Goal: Transaction & Acquisition: Purchase product/service

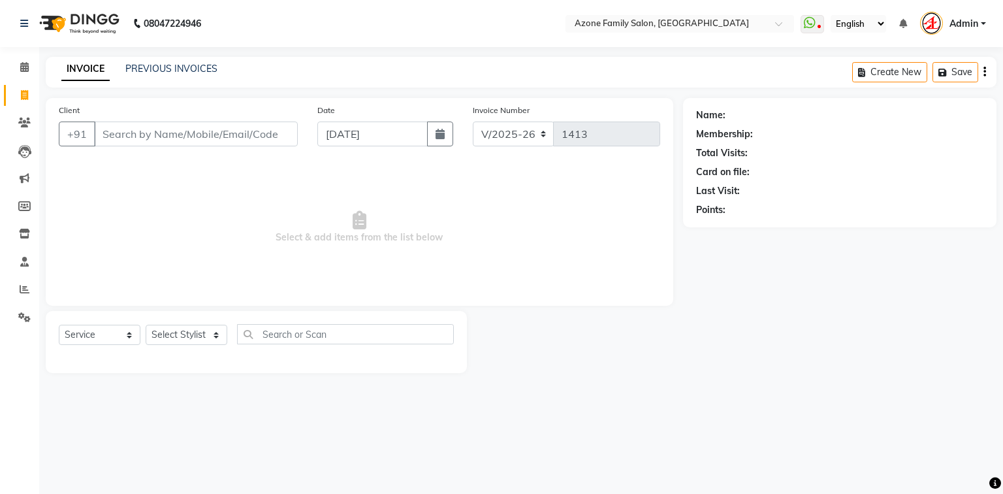
select select "5098"
select select "service"
type input "9734612081"
click at [285, 125] on button "Add Client" at bounding box center [263, 133] width 67 height 25
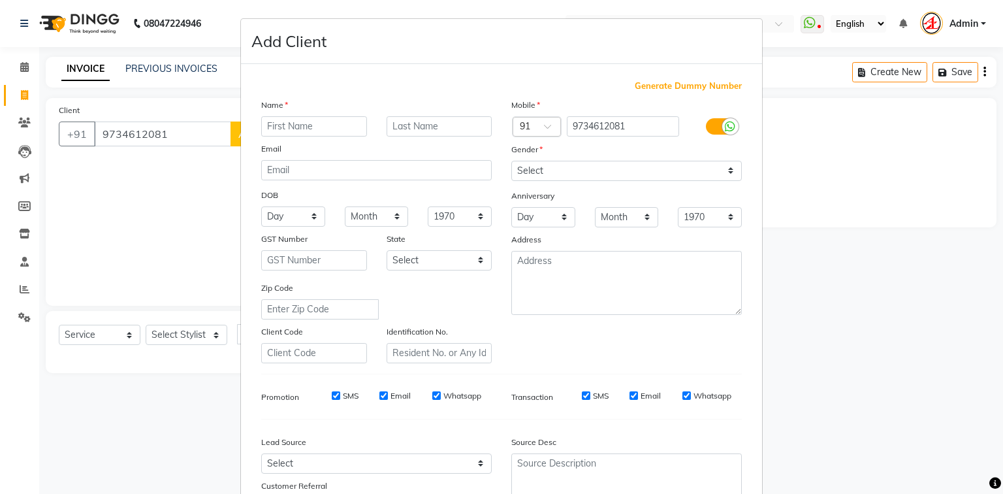
click at [286, 125] on input "text" at bounding box center [314, 126] width 106 height 20
click at [281, 127] on input "Shoruab" at bounding box center [314, 126] width 106 height 20
click at [298, 127] on input "Shorauab" at bounding box center [314, 126] width 106 height 20
type input "Shoraub"
click at [542, 173] on select "Select [DEMOGRAPHIC_DATA] [DEMOGRAPHIC_DATA] Other Prefer Not To Say" at bounding box center [626, 171] width 230 height 20
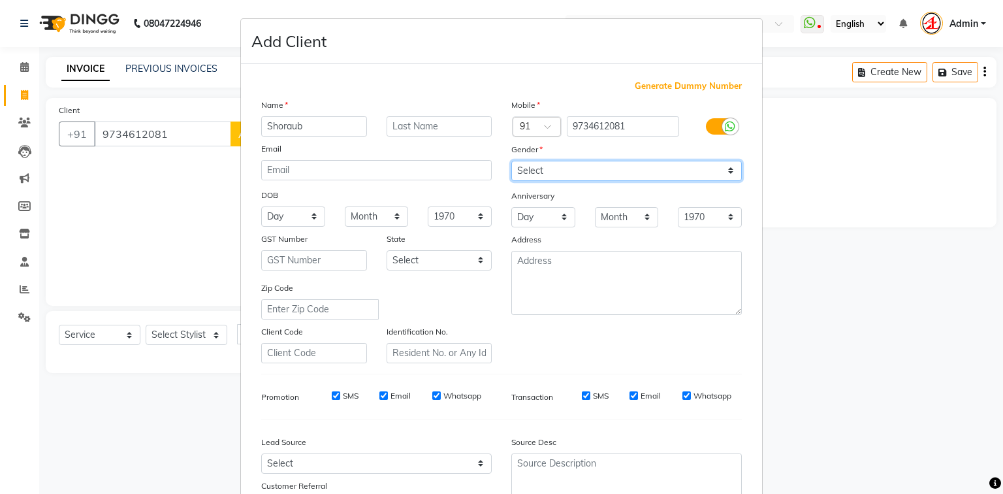
select select "[DEMOGRAPHIC_DATA]"
click at [511, 161] on select "Select [DEMOGRAPHIC_DATA] [DEMOGRAPHIC_DATA] Other Prefer Not To Say" at bounding box center [626, 171] width 230 height 20
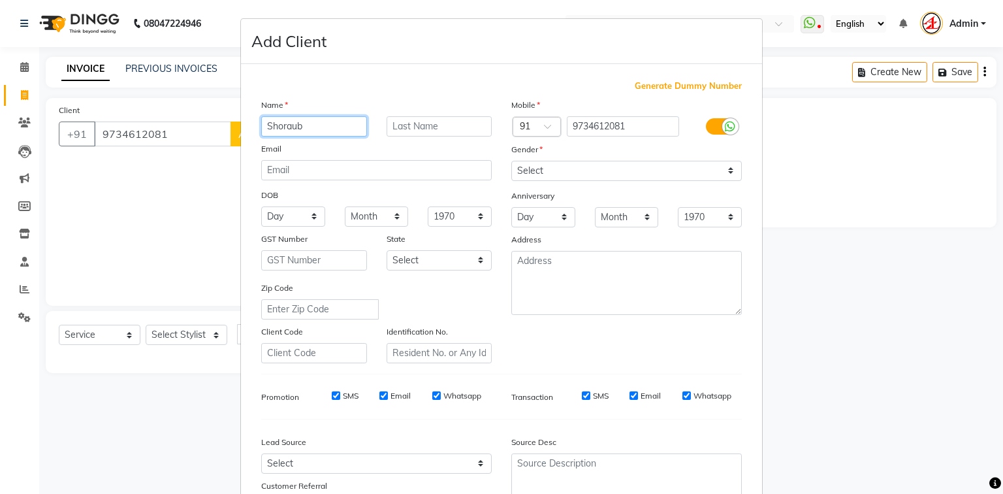
click at [274, 126] on input "Shoraub" at bounding box center [314, 126] width 106 height 20
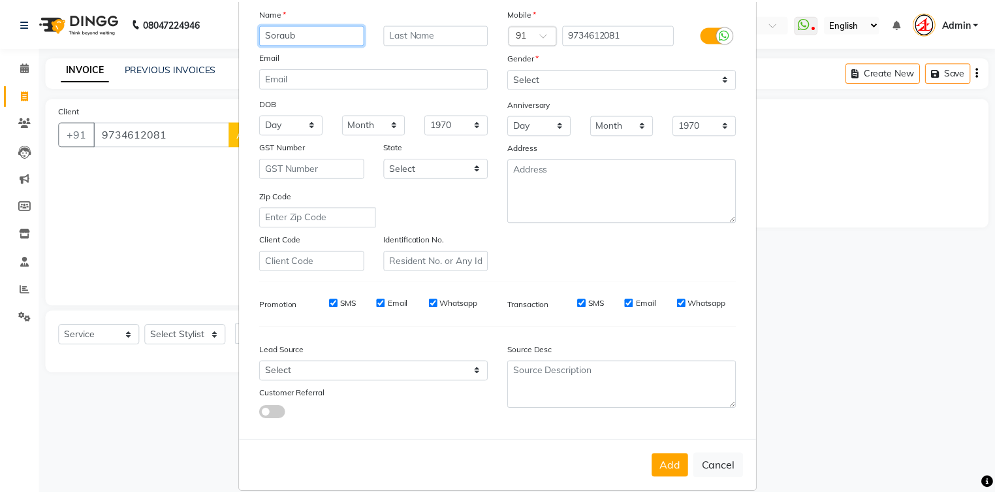
scroll to position [115, 0]
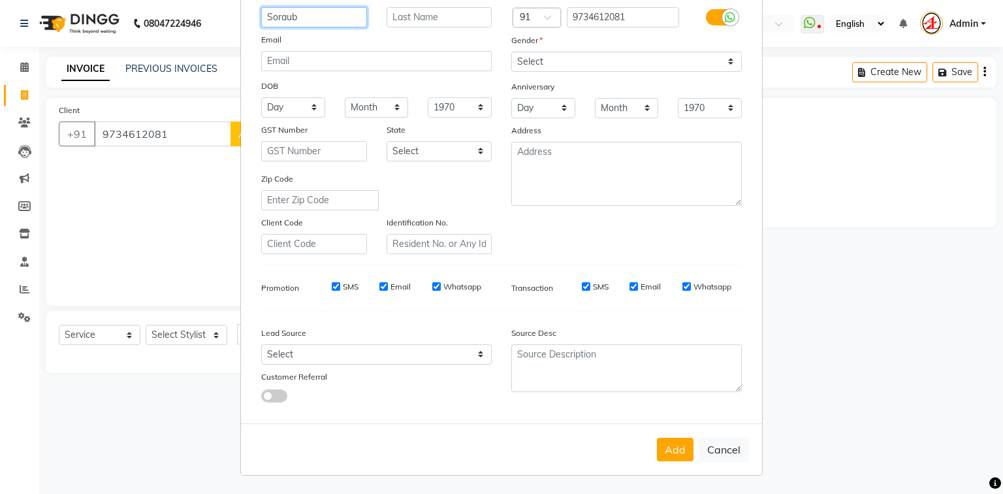
click at [282, 12] on input "Soraub" at bounding box center [314, 17] width 106 height 20
click at [279, 9] on input "Sorub" at bounding box center [314, 17] width 106 height 20
type input "Soruab"
click at [663, 449] on button "Add" at bounding box center [675, 449] width 37 height 24
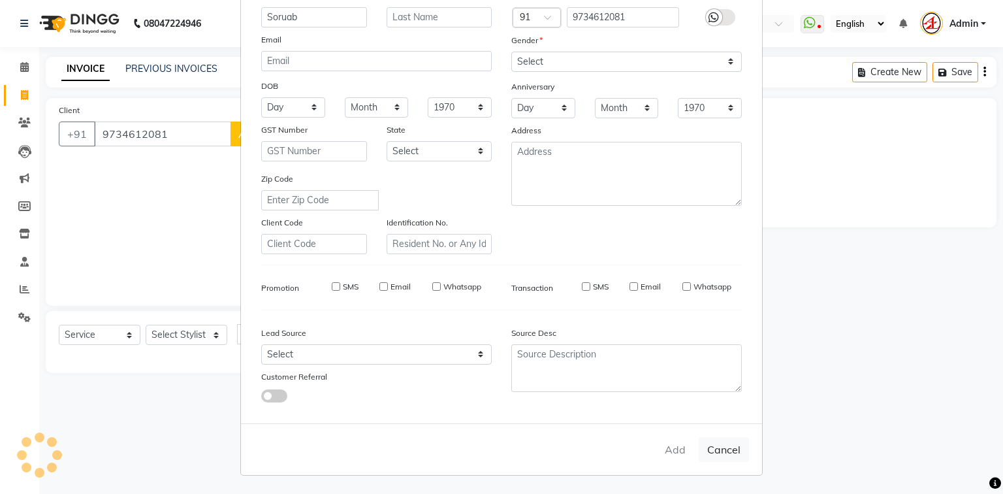
select select
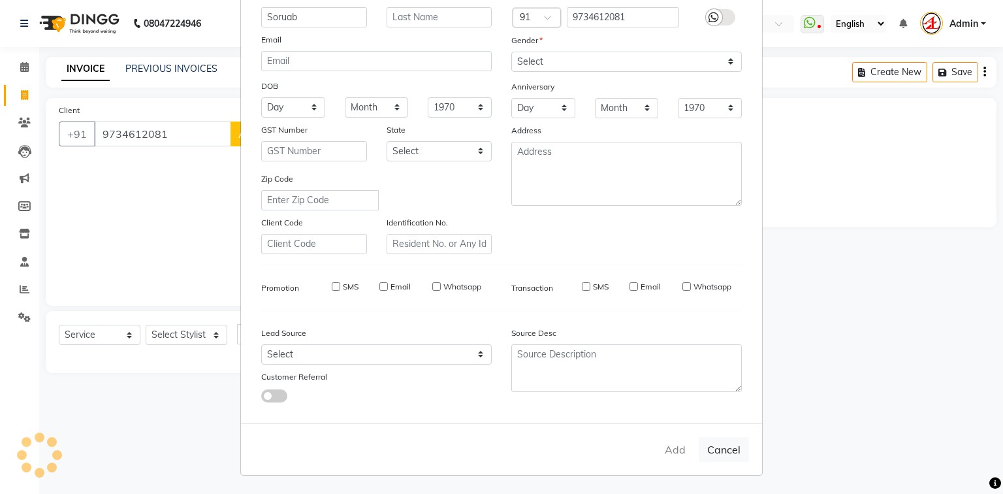
select select
checkbox input "false"
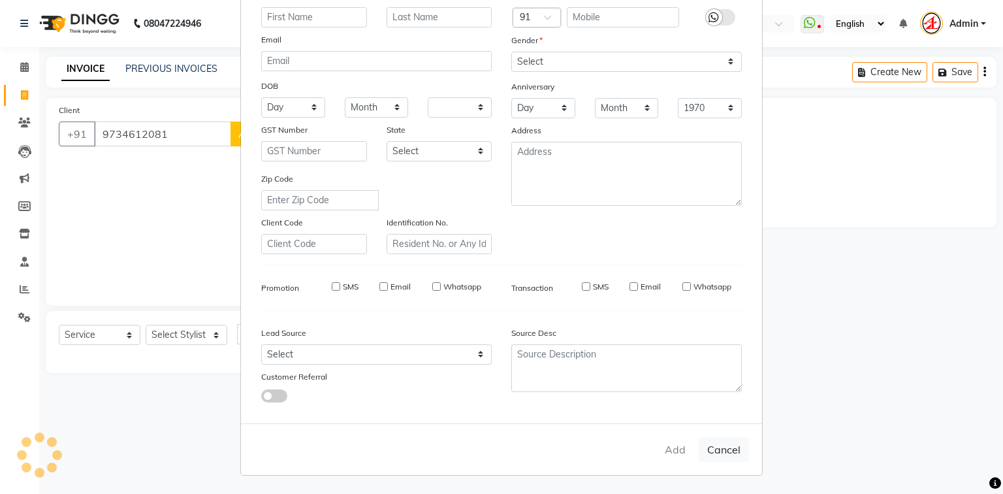
checkbox input "false"
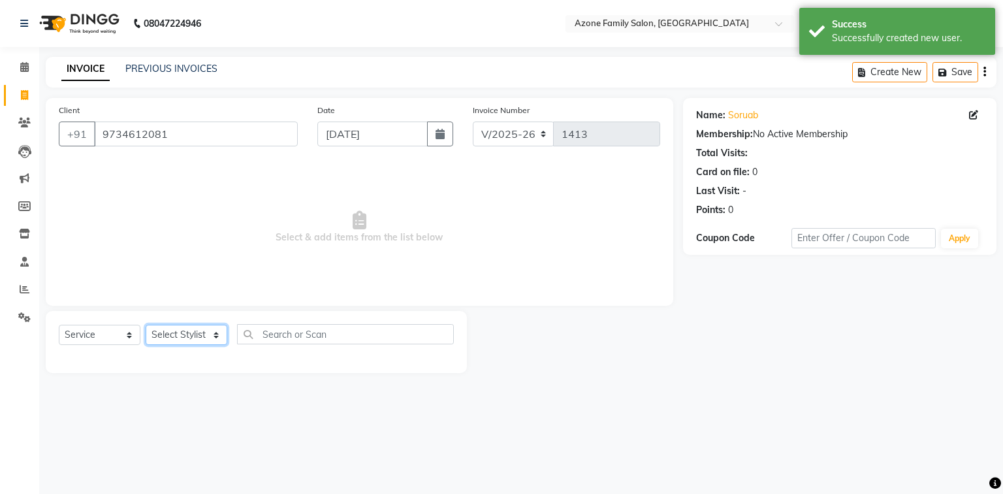
click at [193, 337] on select "Select Stylist [PERSON_NAME] [PERSON_NAME] [PERSON_NAME] [PERSON_NAME] Injemam …" at bounding box center [187, 334] width 82 height 20
select select "75775"
click at [146, 325] on select "Select Stylist [PERSON_NAME] [PERSON_NAME] [PERSON_NAME] [PERSON_NAME] Injemam …" at bounding box center [187, 334] width 82 height 20
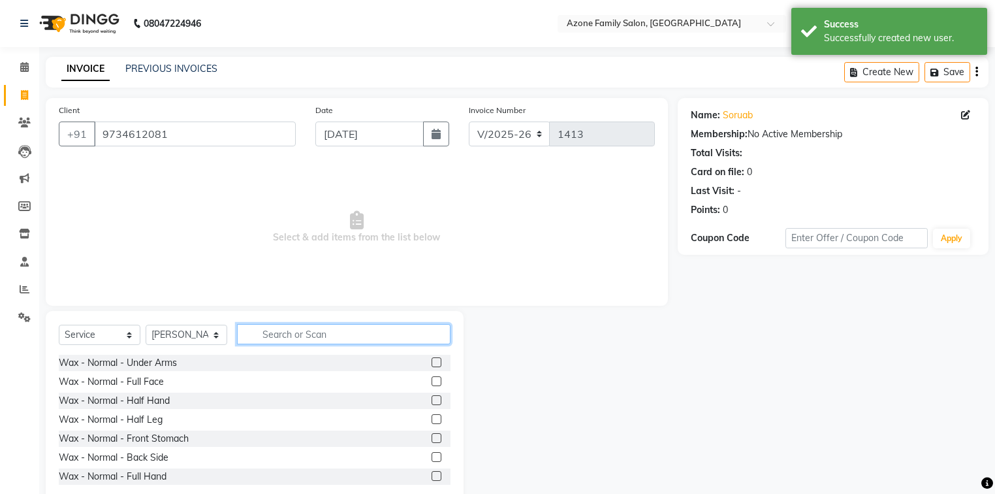
click at [288, 332] on input "text" at bounding box center [343, 334] width 213 height 20
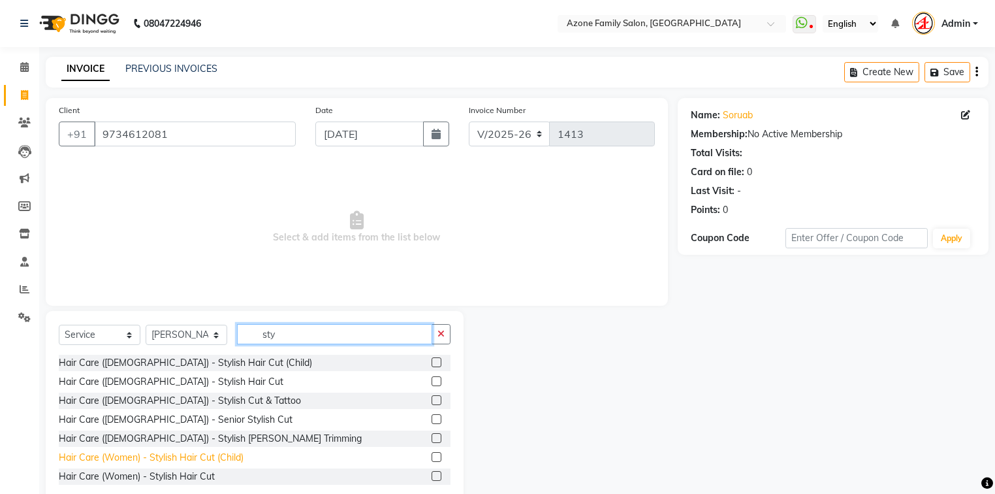
type input "sty"
click at [180, 462] on div "Hair Care (Women) - Stylish Hair Cut (Child)" at bounding box center [151, 457] width 185 height 14
checkbox input "false"
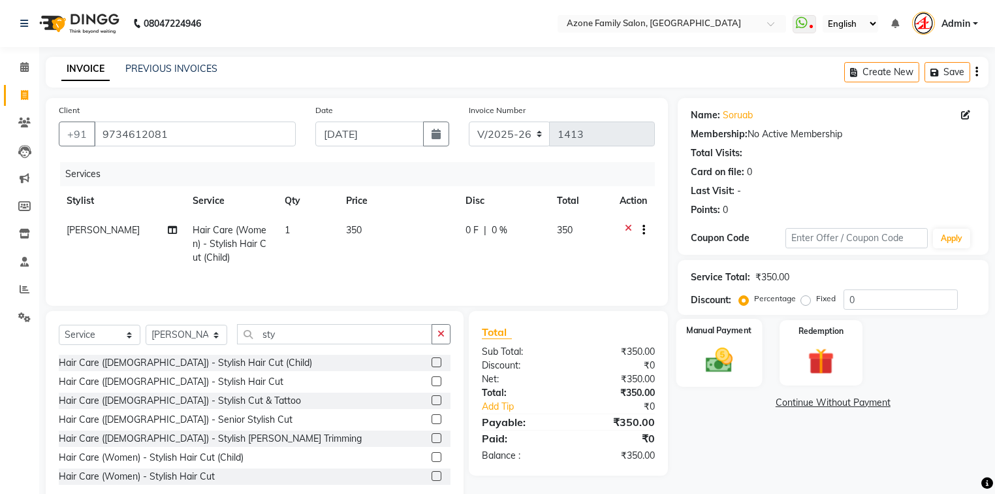
click at [719, 334] on label "Manual Payment" at bounding box center [718, 330] width 65 height 12
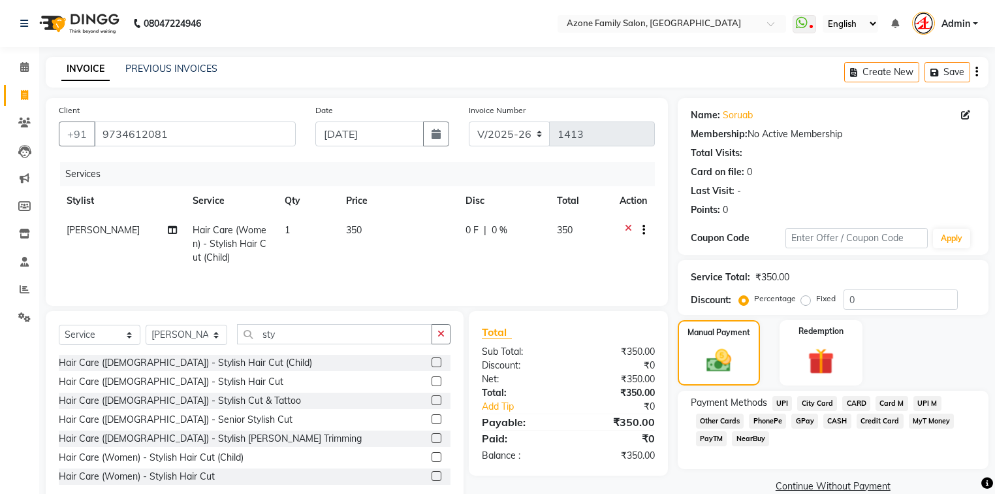
click at [781, 400] on span "UPI" at bounding box center [782, 403] width 20 height 15
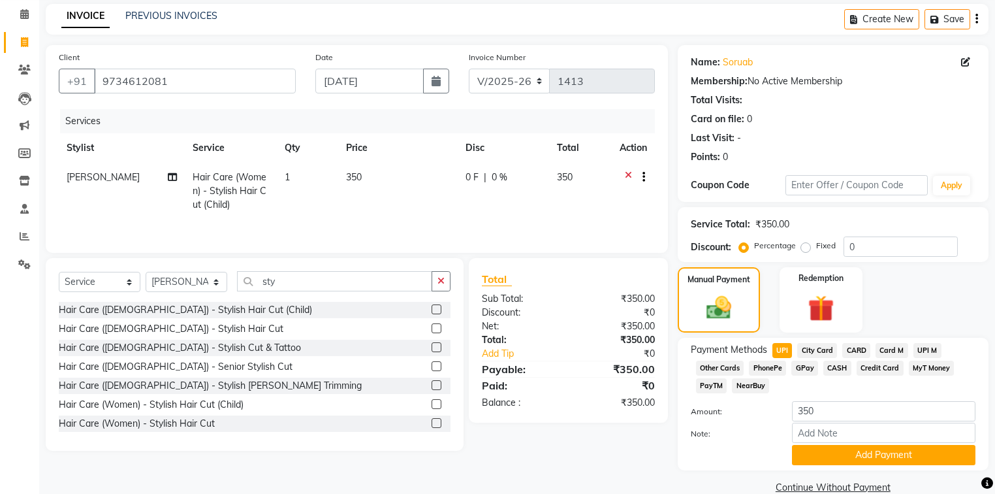
scroll to position [78, 0]
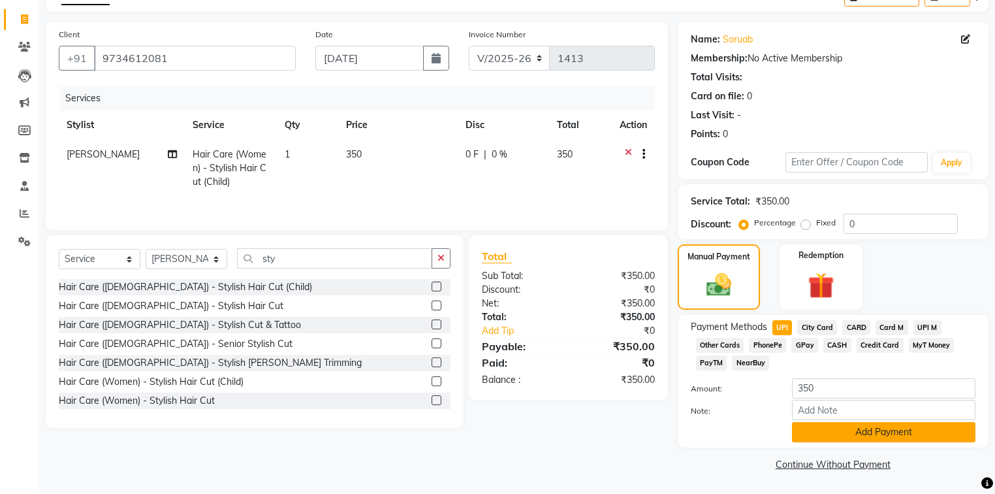
click at [827, 437] on button "Add Payment" at bounding box center [883, 432] width 183 height 20
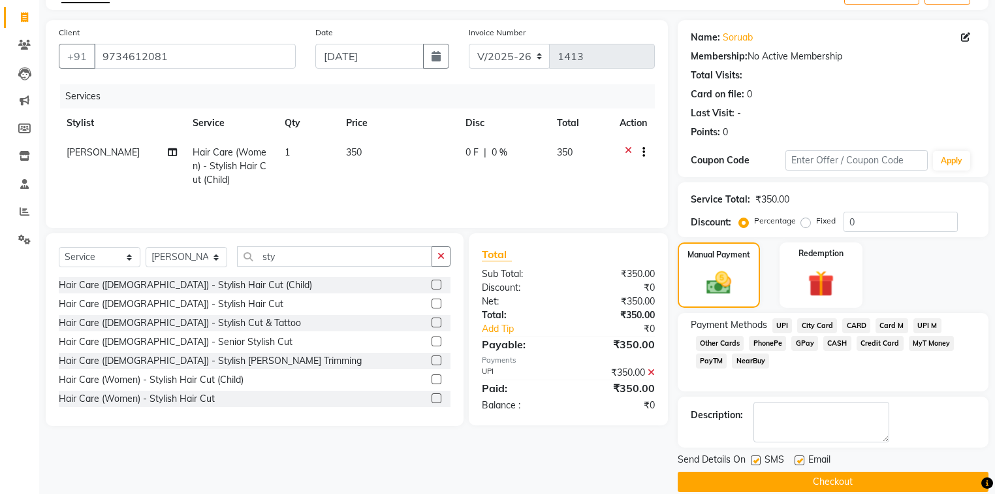
click at [776, 479] on button "Checkout" at bounding box center [833, 481] width 311 height 20
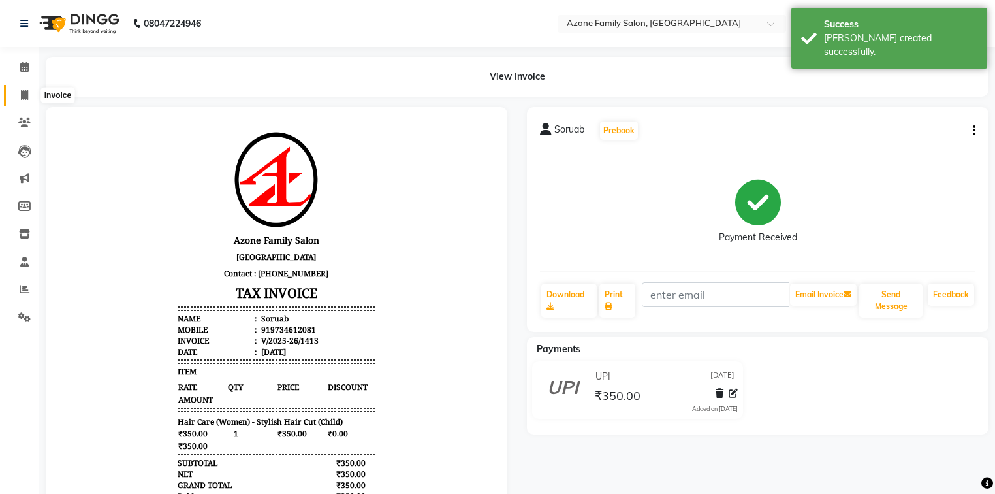
click at [25, 90] on icon at bounding box center [24, 95] width 7 height 10
select select "service"
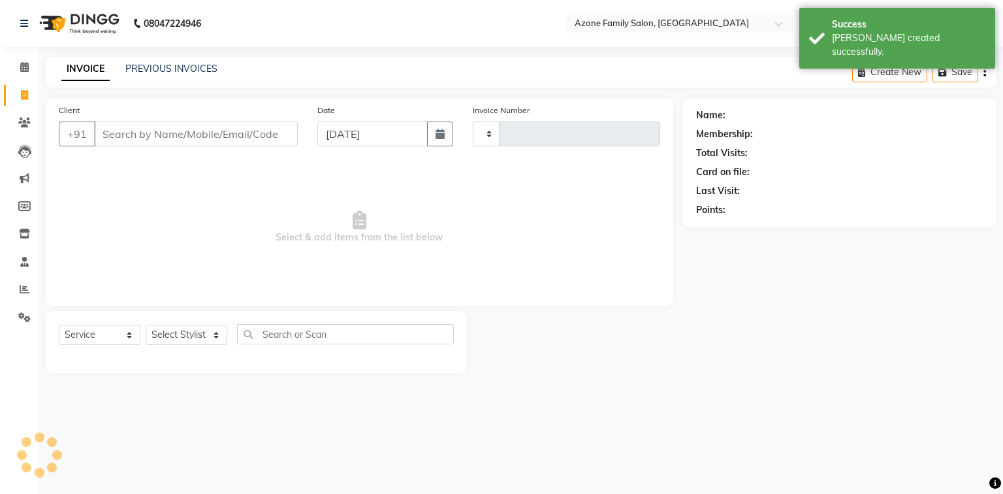
type input "1414"
select select "5098"
